Goal: Information Seeking & Learning: Learn about a topic

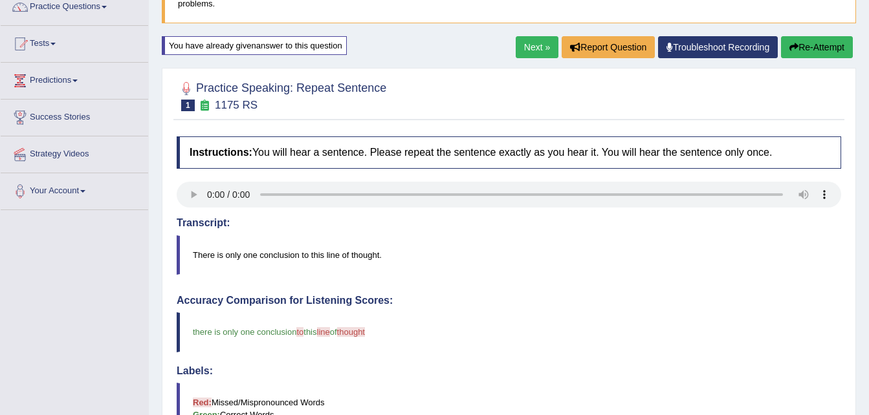
click at [525, 50] on link "Next »" at bounding box center [537, 47] width 43 height 22
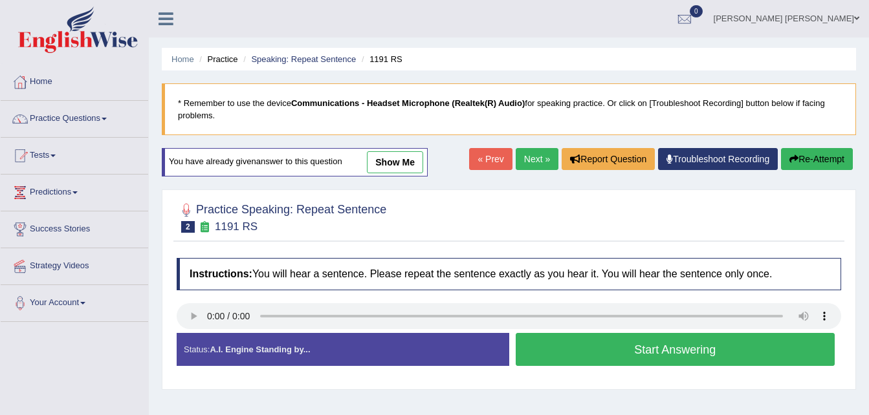
click at [394, 161] on link "show me" at bounding box center [395, 162] width 56 height 22
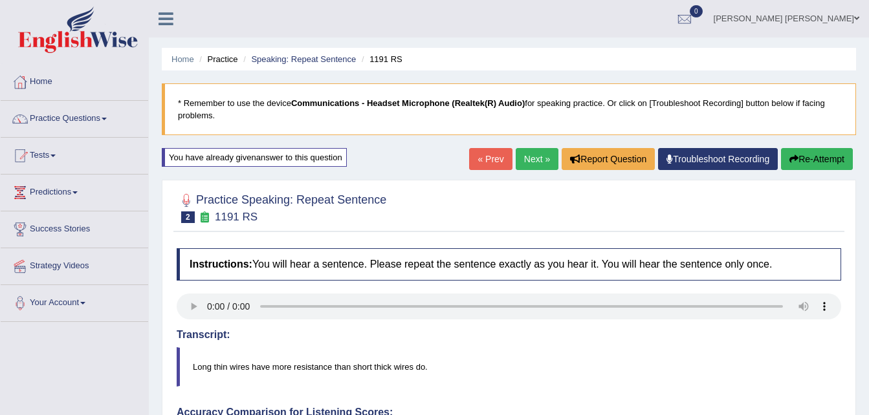
click at [530, 160] on link "Next »" at bounding box center [537, 159] width 43 height 22
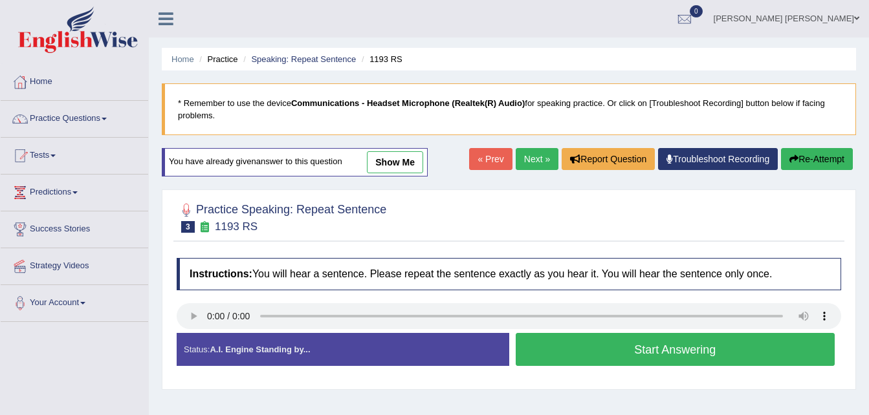
click at [404, 164] on link "show me" at bounding box center [395, 162] width 56 height 22
